Goal: Information Seeking & Learning: Learn about a topic

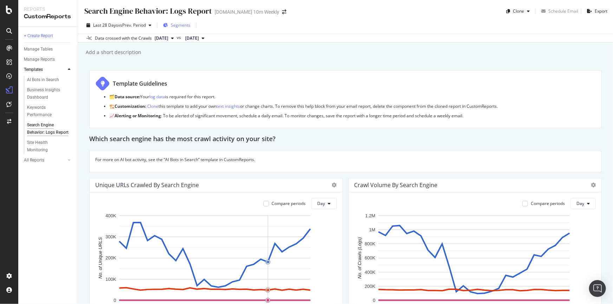
click at [185, 26] on span "Segments" at bounding box center [181, 25] width 20 height 6
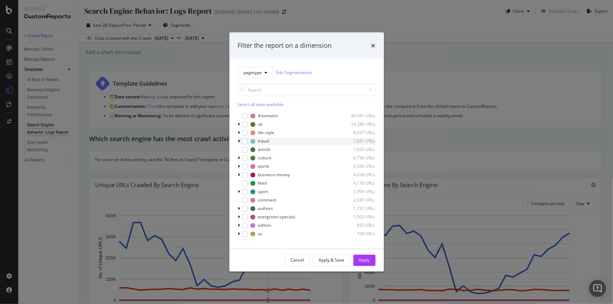
click at [239, 141] on icon "modal" at bounding box center [239, 141] width 2 height 4
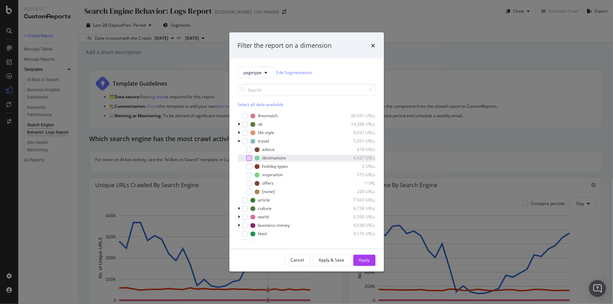
click at [249, 158] on div "modal" at bounding box center [249, 158] width 6 height 6
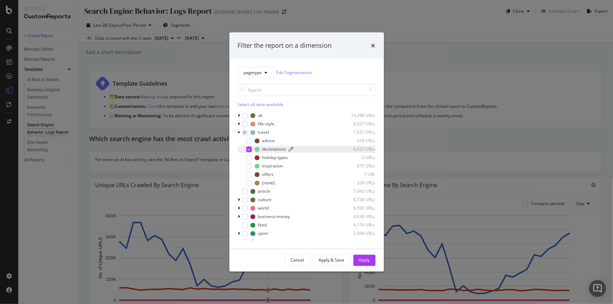
scroll to position [32, 0]
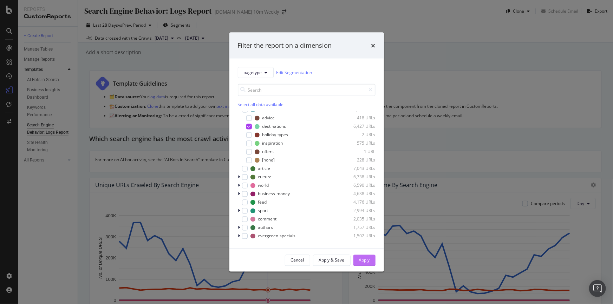
click at [363, 255] on div "Apply" at bounding box center [364, 260] width 11 height 11
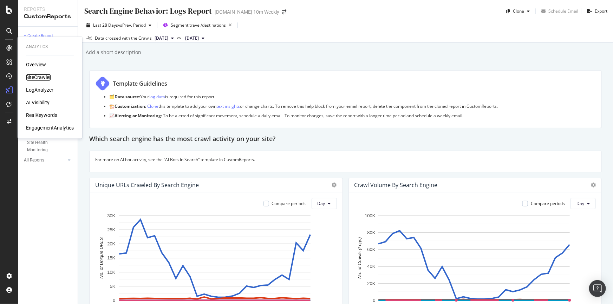
click at [33, 76] on div "SiteCrawler" at bounding box center [38, 77] width 25 height 7
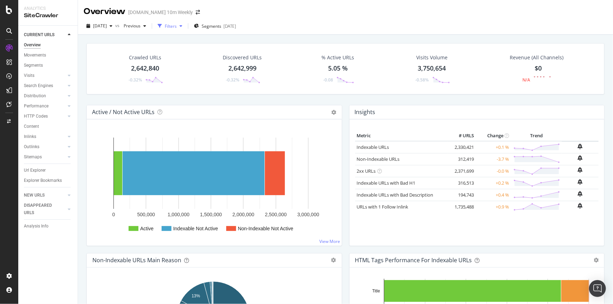
click at [182, 27] on icon "button" at bounding box center [180, 26] width 3 height 4
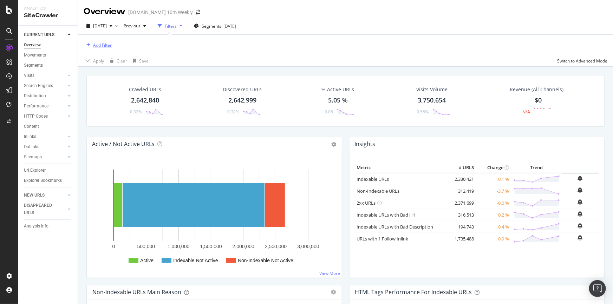
click at [101, 43] on div "Add Filter" at bounding box center [102, 45] width 19 height 6
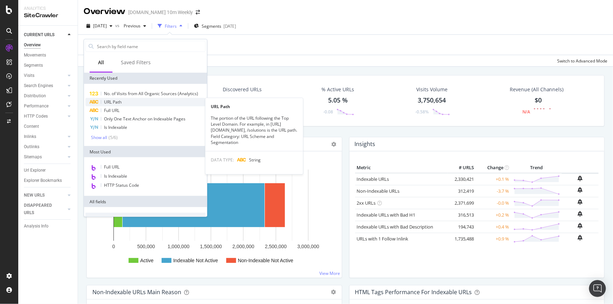
click at [122, 103] on div "URL Path" at bounding box center [145, 102] width 120 height 8
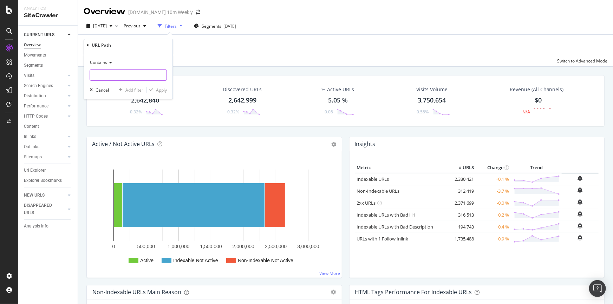
click at [127, 72] on input "text" at bounding box center [128, 75] width 77 height 11
paste input "/travel/destinations/[GEOGRAPHIC_DATA]-travel/"
type input "/travel/destinations/[GEOGRAPHIC_DATA]-travel/"
click at [163, 88] on div "Apply" at bounding box center [161, 90] width 11 height 6
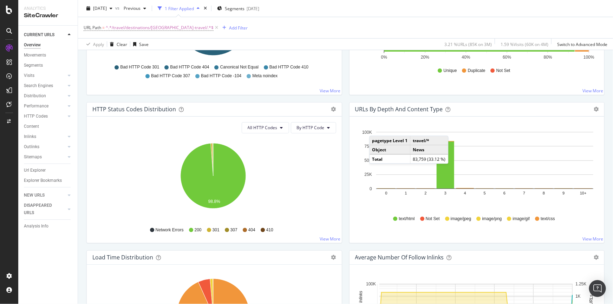
scroll to position [140, 0]
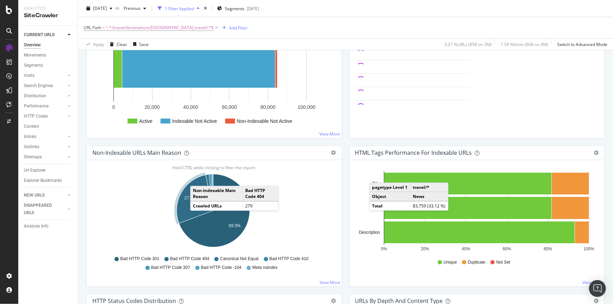
drag, startPoint x: 33, startPoint y: 158, endPoint x: 383, endPoint y: 186, distance: 350.9
click at [33, 158] on div "Sitemaps" at bounding box center [33, 156] width 18 height 7
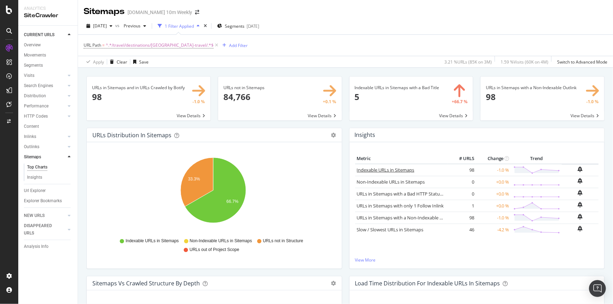
drag, startPoint x: 380, startPoint y: 170, endPoint x: 447, endPoint y: 176, distance: 67.7
click at [380, 170] on link "Indexable URLs in Sitemaps" at bounding box center [386, 170] width 58 height 6
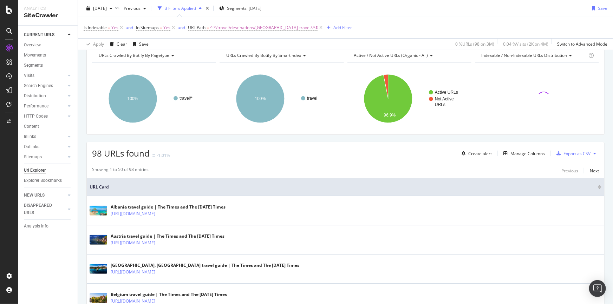
scroll to position [159, 0]
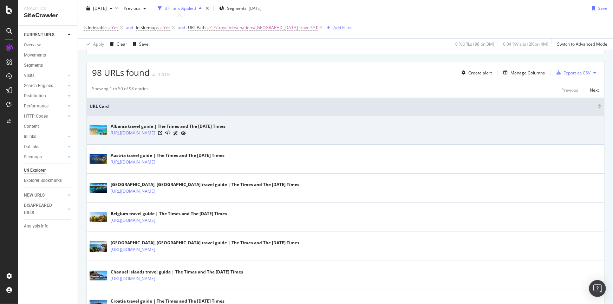
click at [332, 131] on div "Albania travel guide | The Times and The [DATE] Times [URL][DOMAIN_NAME]" at bounding box center [346, 130] width 512 height 18
click at [170, 132] on icon at bounding box center [167, 133] width 5 height 5
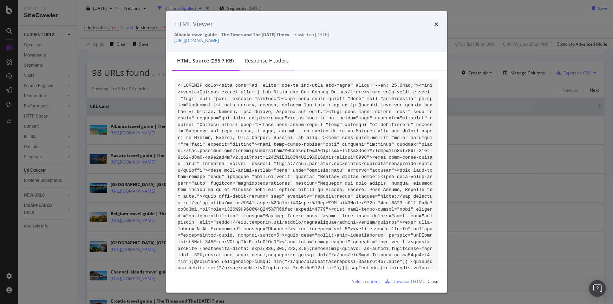
click at [267, 63] on div "Response Headers" at bounding box center [267, 60] width 44 height 7
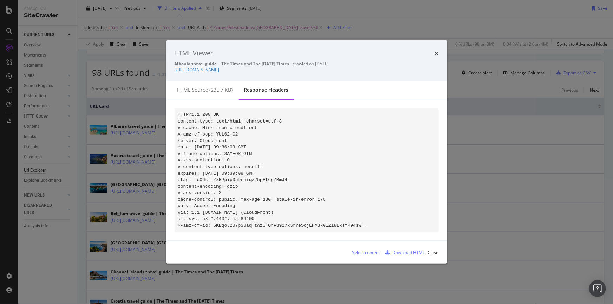
click at [439, 50] on div "HTML Viewer Albania travel guide | The Times and The [DATE] Times - crawled on …" at bounding box center [306, 60] width 281 height 41
click at [434, 51] on icon "times" at bounding box center [436, 54] width 4 height 6
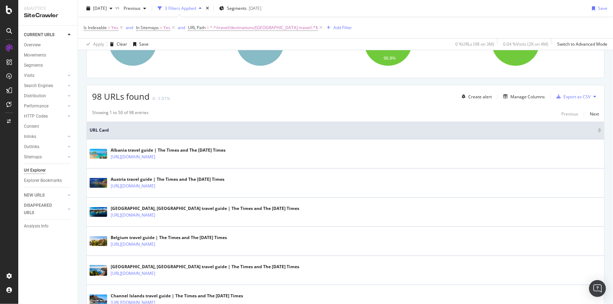
scroll to position [32, 0]
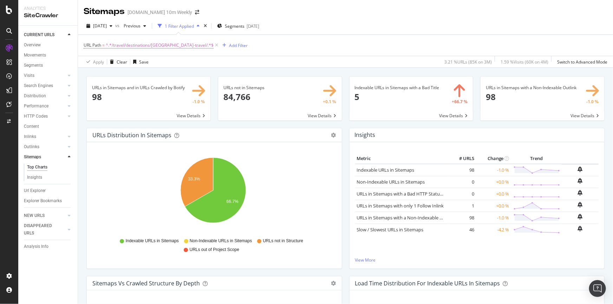
click at [267, 96] on span at bounding box center [280, 99] width 124 height 44
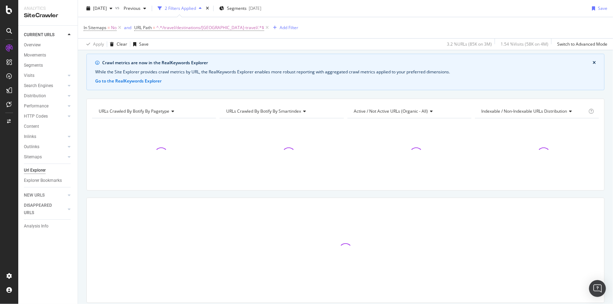
scroll to position [46, 0]
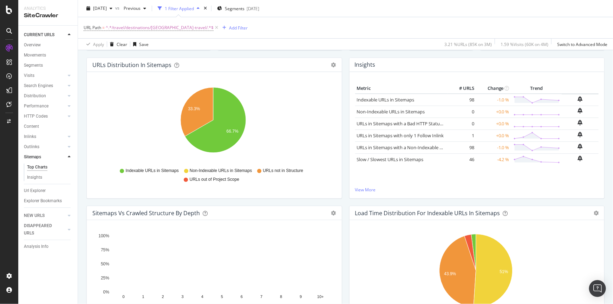
scroll to position [14, 0]
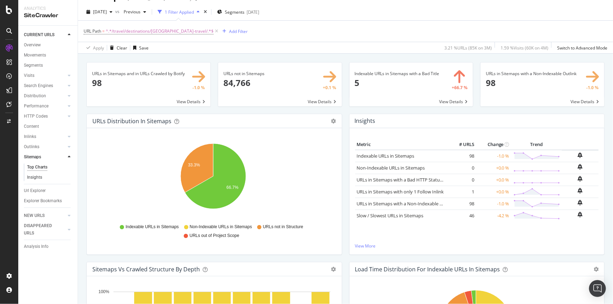
click at [35, 177] on div "Insights" at bounding box center [34, 177] width 15 height 7
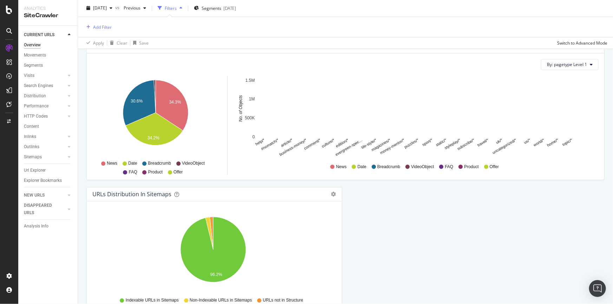
scroll to position [650, 0]
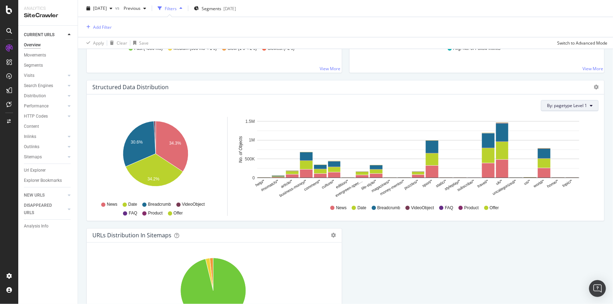
click at [561, 109] on button "By: pagetype Level 1" at bounding box center [570, 105] width 58 height 11
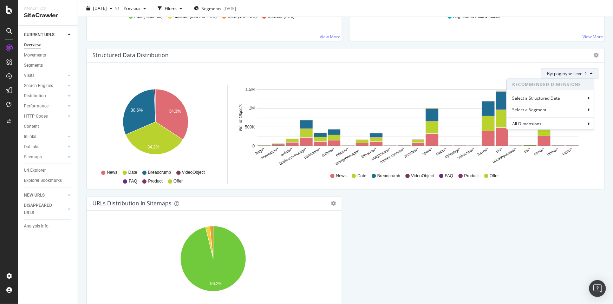
click at [482, 150] on text "travel/*" at bounding box center [483, 152] width 13 height 10
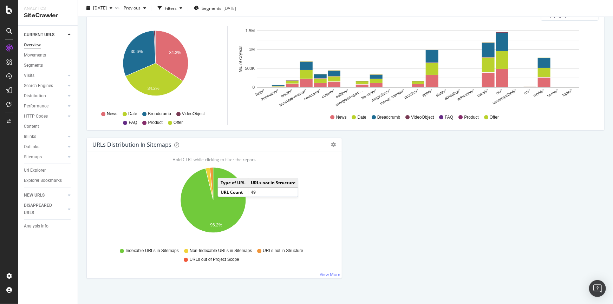
scroll to position [714, 0]
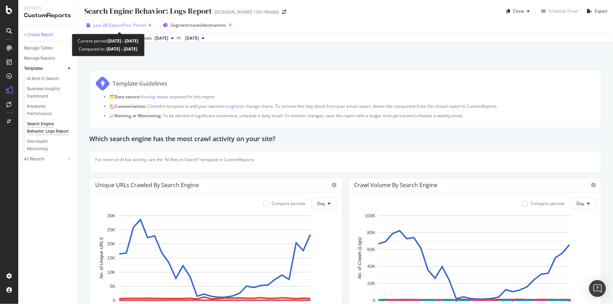
click at [144, 26] on span "vs Prev. Period" at bounding box center [132, 25] width 28 height 6
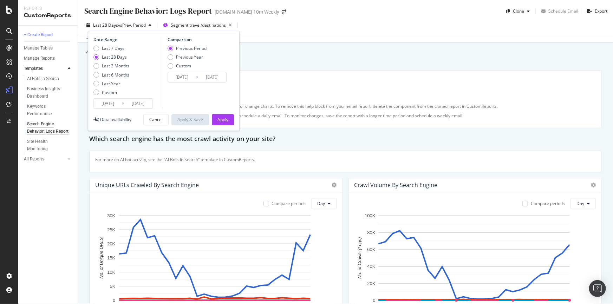
click at [119, 101] on input "[DATE]" at bounding box center [108, 104] width 28 height 10
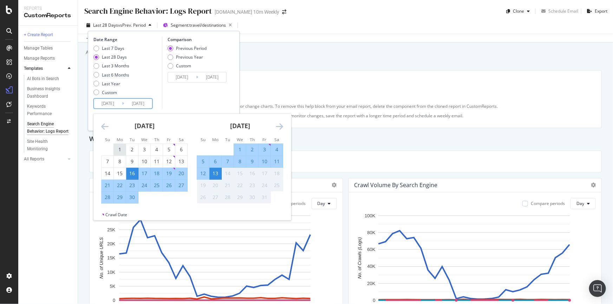
click at [115, 145] on div "1" at bounding box center [120, 150] width 12 height 12
type input "[DATE]"
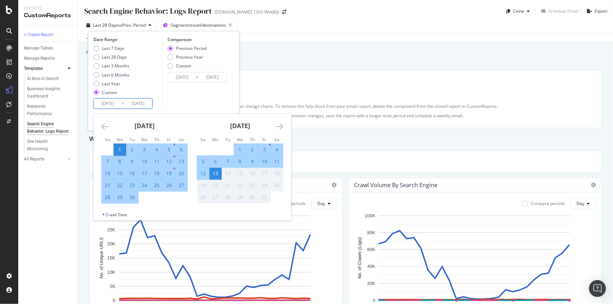
click at [144, 104] on input "[DATE]" at bounding box center [138, 104] width 28 height 10
click at [132, 196] on div "30" at bounding box center [132, 197] width 12 height 7
type input "[DATE]"
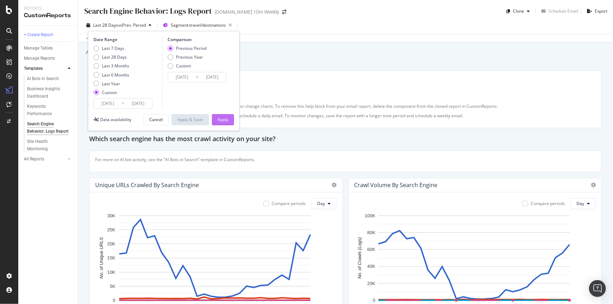
click at [226, 122] on div "Apply" at bounding box center [222, 120] width 11 height 6
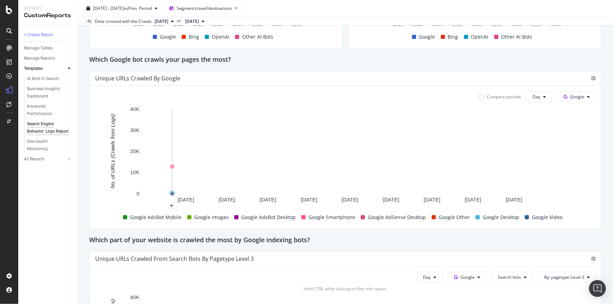
scroll to position [479, 0]
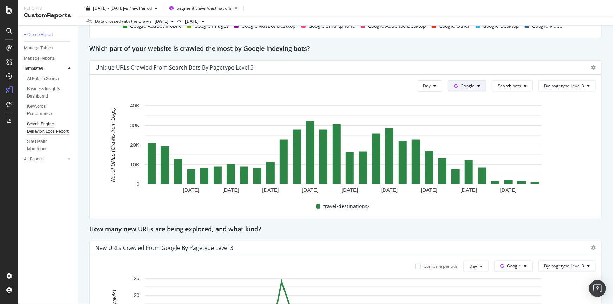
click at [473, 85] on button "Google" at bounding box center [467, 85] width 38 height 11
click at [503, 85] on span "Search bots" at bounding box center [509, 86] width 23 height 6
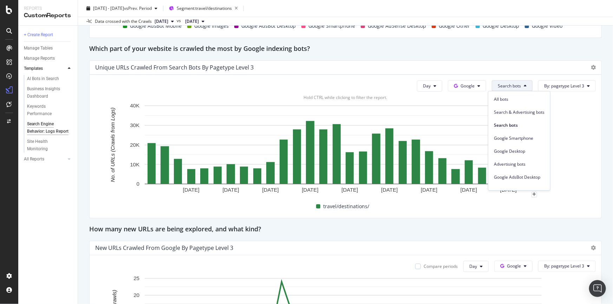
click at [577, 132] on rect "A chart." at bounding box center [343, 151] width 496 height 98
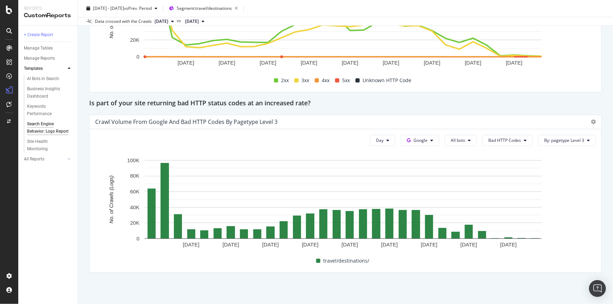
scroll to position [970, 0]
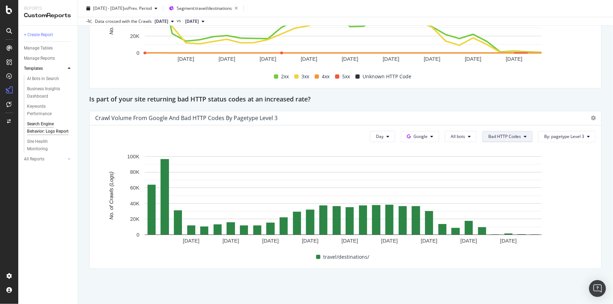
click at [503, 136] on span "Bad HTTP Codes" at bounding box center [504, 136] width 33 height 6
click at [504, 151] on span "All HTTP Codes" at bounding box center [502, 149] width 35 height 6
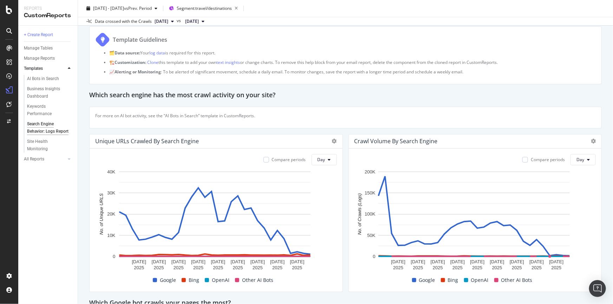
scroll to position [0, 0]
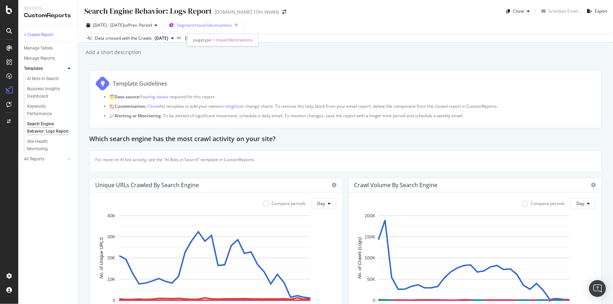
click at [232, 28] on div "Segment: travel/destinations" at bounding box center [209, 25] width 64 height 10
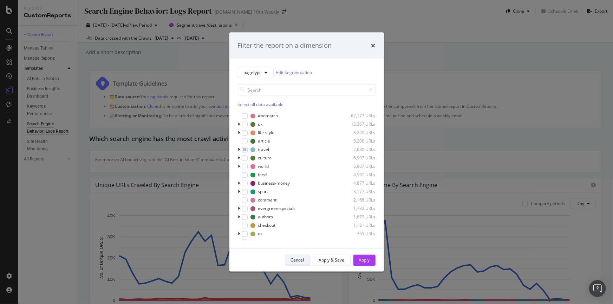
click at [302, 261] on div "Cancel" at bounding box center [297, 260] width 13 height 6
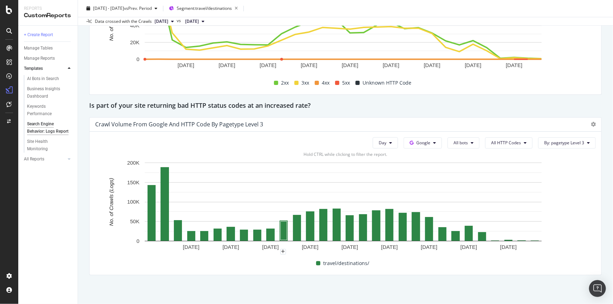
scroll to position [970, 0]
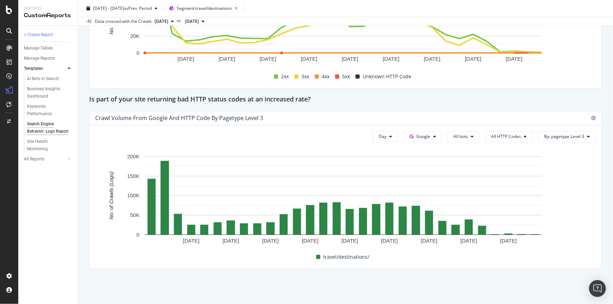
drag, startPoint x: 25, startPoint y: 303, endPoint x: 299, endPoint y: 280, distance: 275.6
click at [299, 280] on div "Search Engine Behavior: Logs Report Search Engine Behavior: Logs Report [DOMAIN…" at bounding box center [345, 152] width 535 height 304
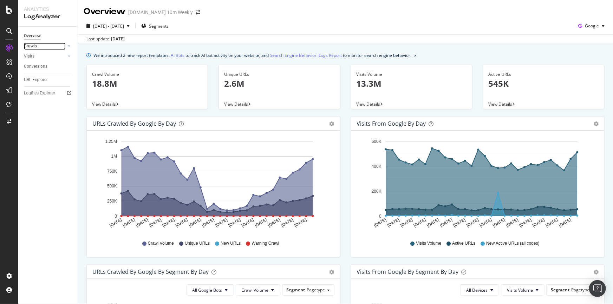
click at [40, 46] on link "Crawls" at bounding box center [45, 45] width 42 height 7
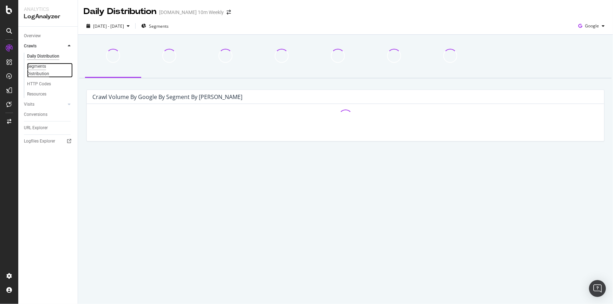
click at [41, 74] on div "Segments Distribution" at bounding box center [46, 70] width 39 height 15
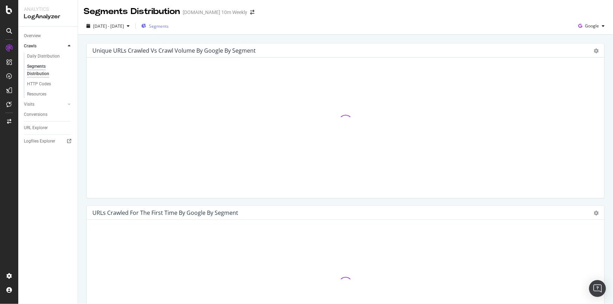
click at [169, 25] on span "Segments" at bounding box center [159, 26] width 20 height 6
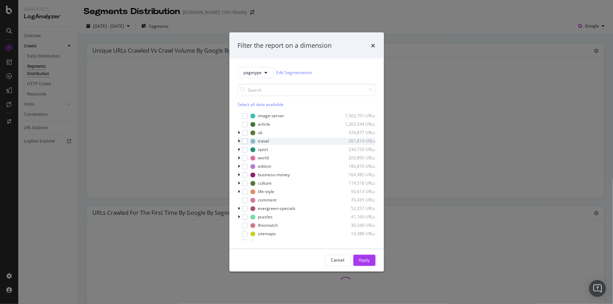
click at [239, 141] on icon "modal" at bounding box center [239, 141] width 2 height 4
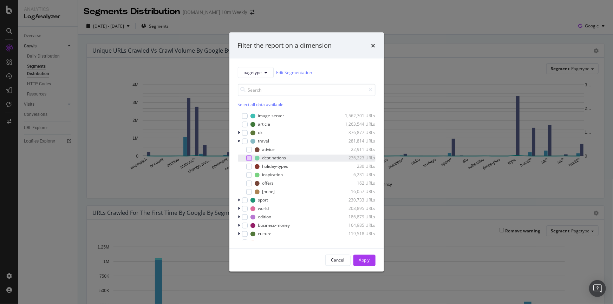
click at [249, 157] on div "modal" at bounding box center [249, 158] width 6 height 6
click at [366, 261] on div "Apply" at bounding box center [364, 260] width 11 height 6
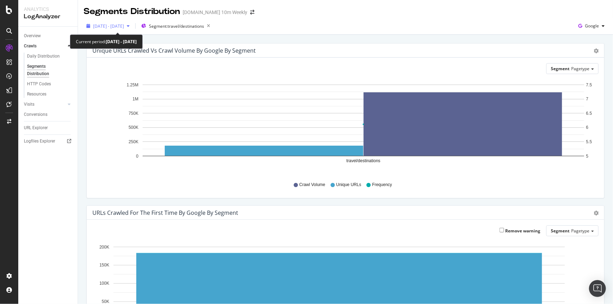
click at [124, 28] on span "2025 Sep. 14th - Oct. 13th" at bounding box center [108, 26] width 31 height 6
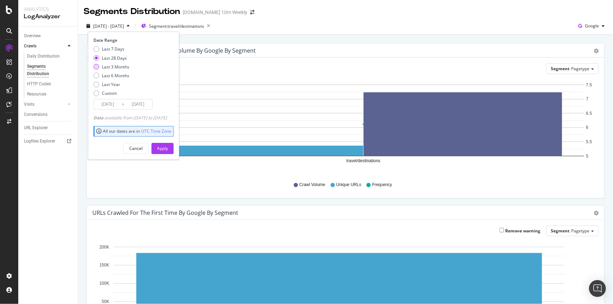
click at [127, 67] on div "Last 3 Months" at bounding box center [115, 67] width 27 height 6
click at [109, 105] on input "2025/07/14" at bounding box center [108, 104] width 28 height 10
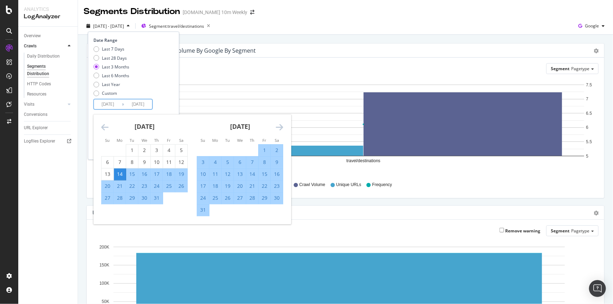
click at [281, 126] on icon "Move forward to switch to the next month." at bounding box center [279, 127] width 7 height 8
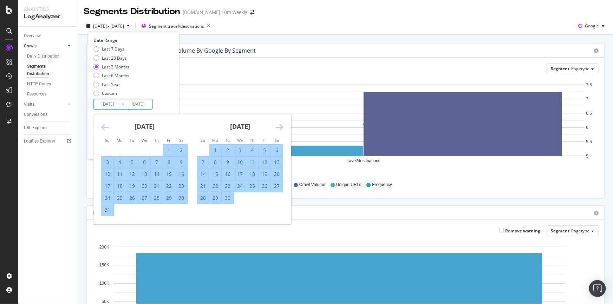
click at [213, 148] on div "1" at bounding box center [215, 150] width 12 height 7
type input "[DATE]"
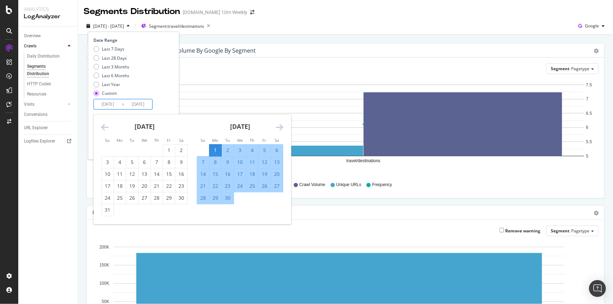
drag, startPoint x: 135, startPoint y: 106, endPoint x: 157, endPoint y: 116, distance: 24.4
click at [135, 106] on input "[DATE]" at bounding box center [138, 104] width 28 height 10
click at [229, 198] on div "30" at bounding box center [228, 198] width 12 height 7
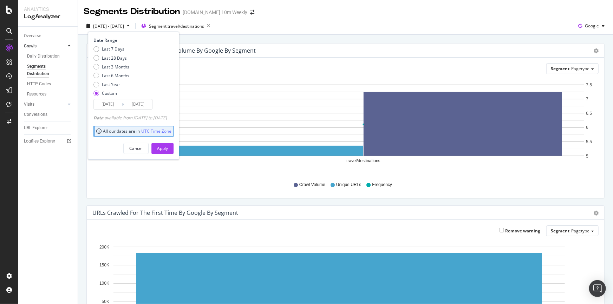
type input "[DATE]"
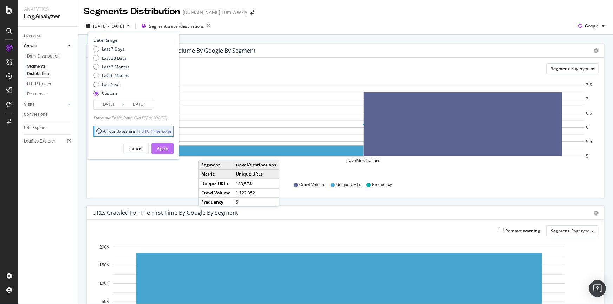
click at [168, 146] on div "Apply" at bounding box center [162, 148] width 11 height 6
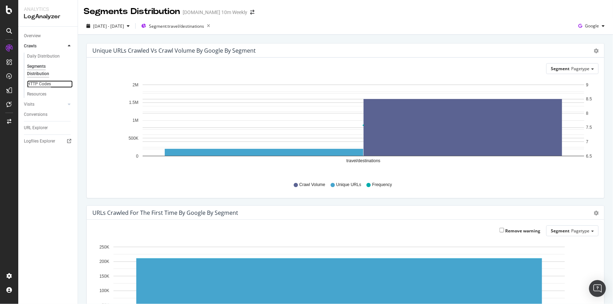
click at [42, 86] on div "HTTP Codes" at bounding box center [39, 83] width 24 height 7
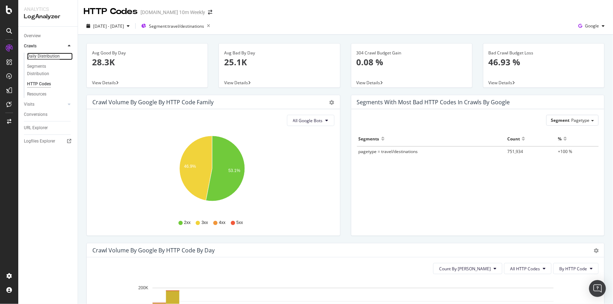
click at [46, 55] on div "Daily Distribution" at bounding box center [43, 56] width 33 height 7
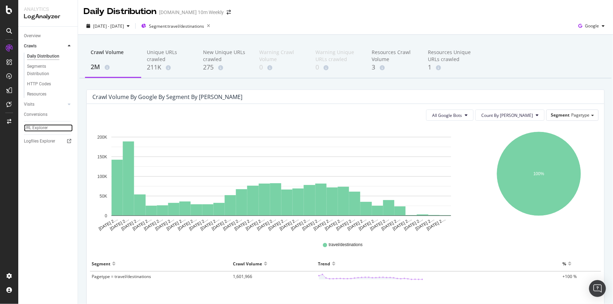
click at [40, 128] on div "URL Explorer" at bounding box center [36, 127] width 24 height 7
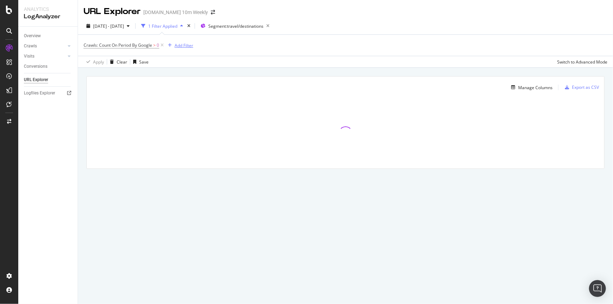
click at [179, 46] on div "Add Filter" at bounding box center [184, 45] width 19 height 6
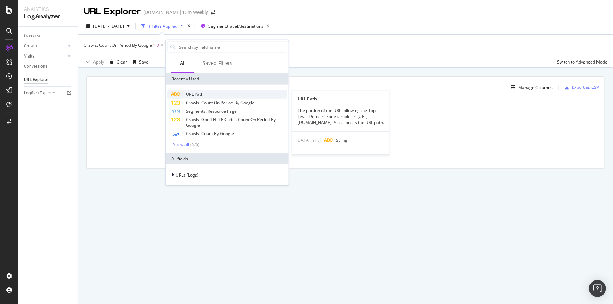
click at [199, 93] on span "URL Path" at bounding box center [195, 94] width 18 height 6
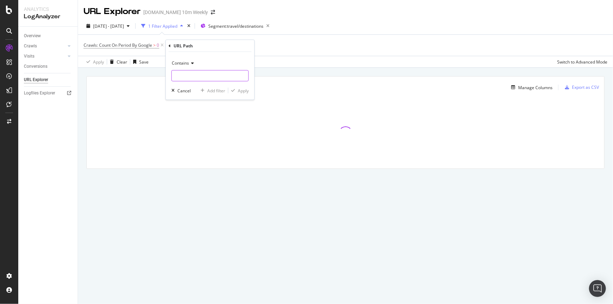
click at [209, 75] on input "text" at bounding box center [210, 75] width 77 height 11
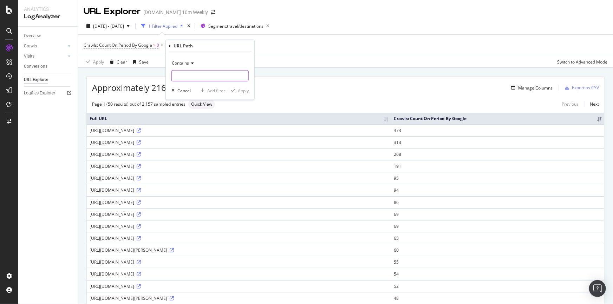
paste input "/travel/destinations/[GEOGRAPHIC_DATA]-travel/"
type input "/travel/destinations/[GEOGRAPHIC_DATA]-travel/"
click at [242, 89] on div "Apply" at bounding box center [243, 90] width 11 height 6
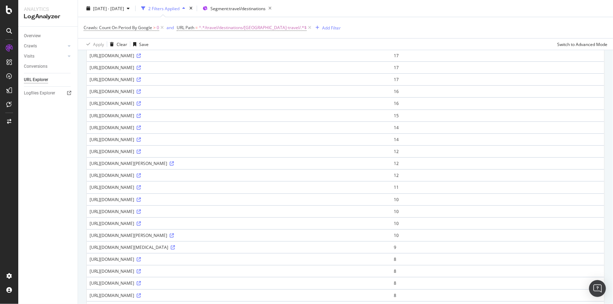
scroll to position [255, 0]
click at [37, 46] on link "Crawls" at bounding box center [45, 45] width 42 height 7
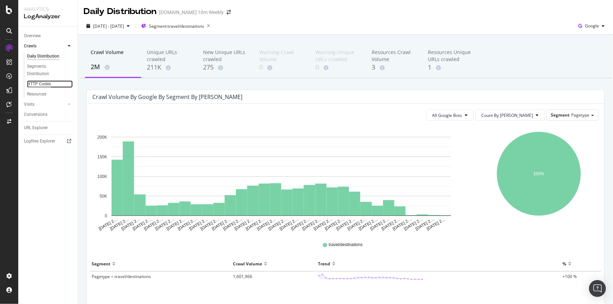
click at [44, 81] on div "HTTP Codes" at bounding box center [39, 83] width 24 height 7
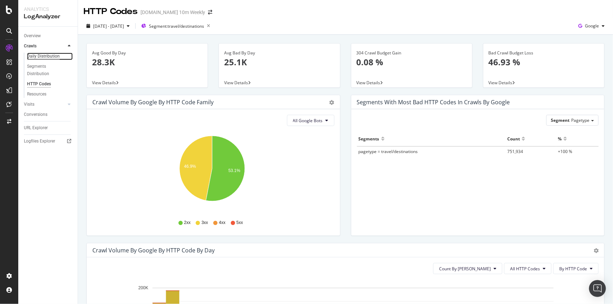
click at [47, 55] on div "Daily Distribution" at bounding box center [43, 56] width 33 height 7
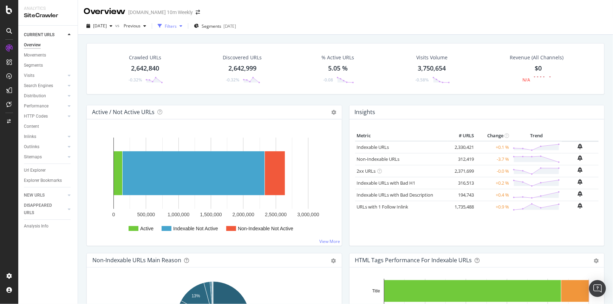
click at [185, 25] on div "button" at bounding box center [181, 26] width 8 height 4
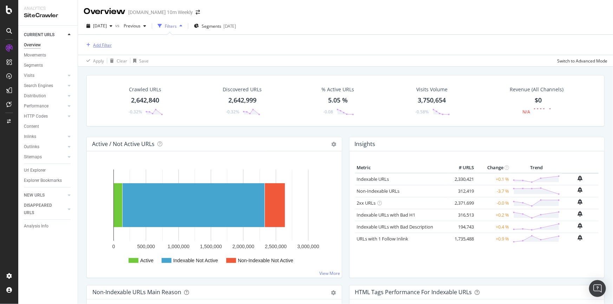
click at [101, 44] on div "Add Filter" at bounding box center [102, 45] width 19 height 6
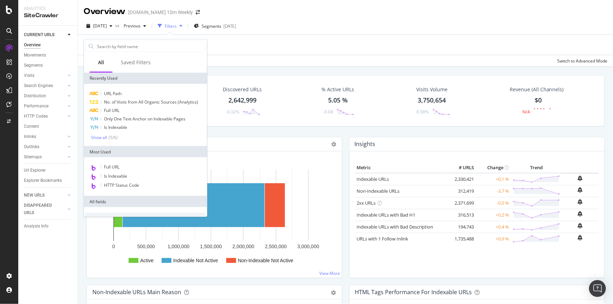
click at [124, 88] on div "URL Path No. of Visits from All Organic Sources (Analytics) Full URL Only One T…" at bounding box center [145, 115] width 123 height 62
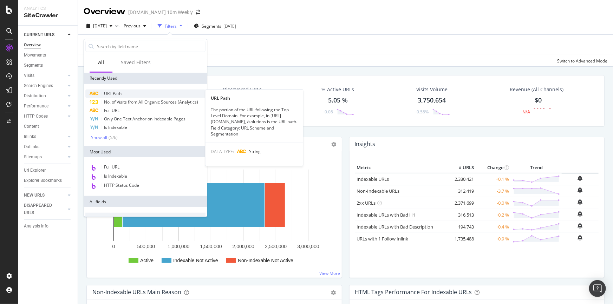
click at [119, 93] on span "URL Path" at bounding box center [113, 94] width 18 height 6
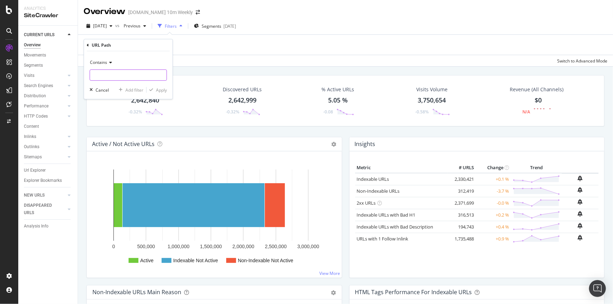
click at [126, 74] on input "text" at bounding box center [128, 75] width 77 height 11
paste input "/travel/destinations/[GEOGRAPHIC_DATA]-travel/"
type input "/travel/destinations/[GEOGRAPHIC_DATA]-travel/"
click at [163, 91] on div "Apply" at bounding box center [161, 90] width 11 height 6
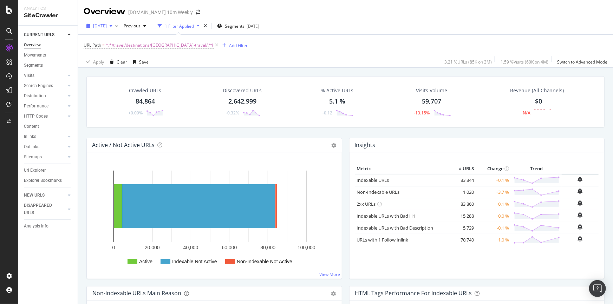
click at [112, 25] on icon "button" at bounding box center [111, 26] width 3 height 4
click at [107, 24] on span "[DATE]" at bounding box center [100, 26] width 14 height 6
click at [106, 25] on span "[DATE]" at bounding box center [100, 26] width 14 height 6
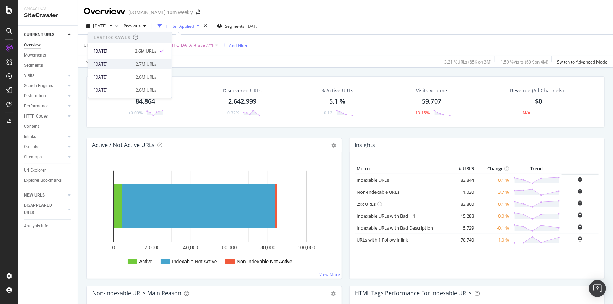
click at [126, 65] on div "[DATE]" at bounding box center [113, 64] width 38 height 6
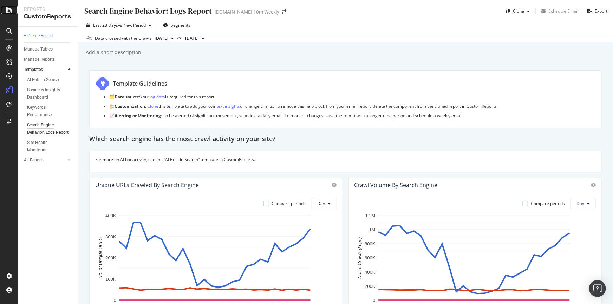
click at [9, 12] on icon at bounding box center [9, 10] width 6 height 8
